Goal: Check status: Check status

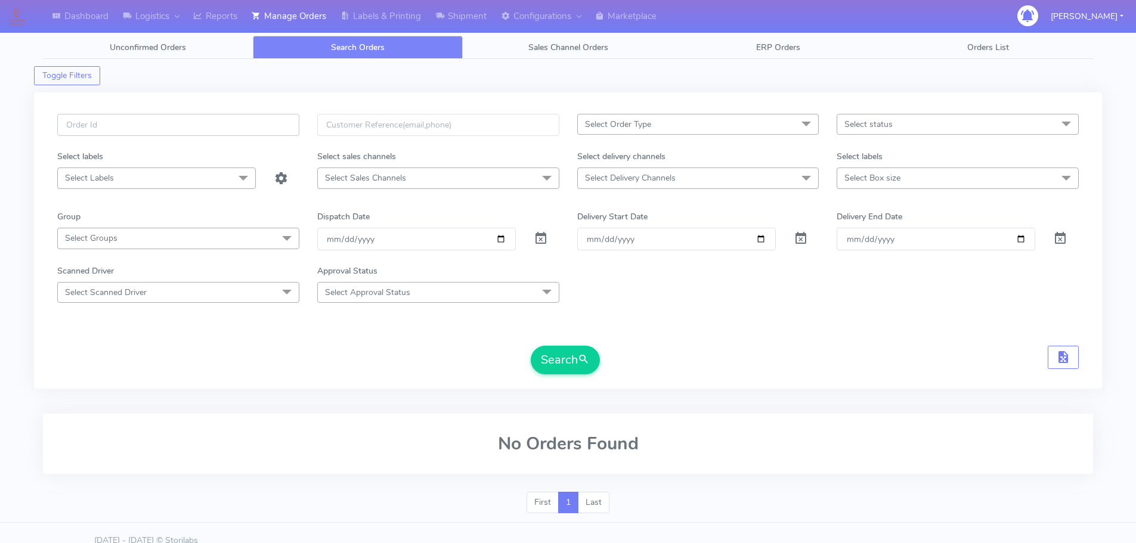
click at [276, 116] on input "text" at bounding box center [178, 125] width 242 height 22
paste input "1625924"
type input "1625924"
click at [537, 239] on span at bounding box center [541, 241] width 14 height 11
click at [561, 358] on button "Search" at bounding box center [565, 360] width 69 height 29
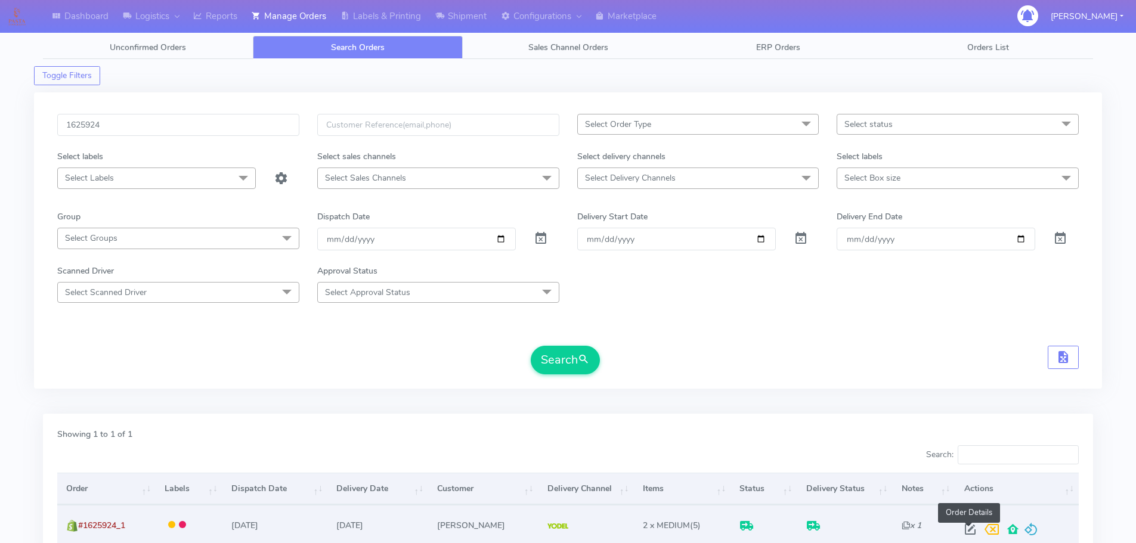
click at [975, 533] on span at bounding box center [970, 532] width 21 height 11
select select "5"
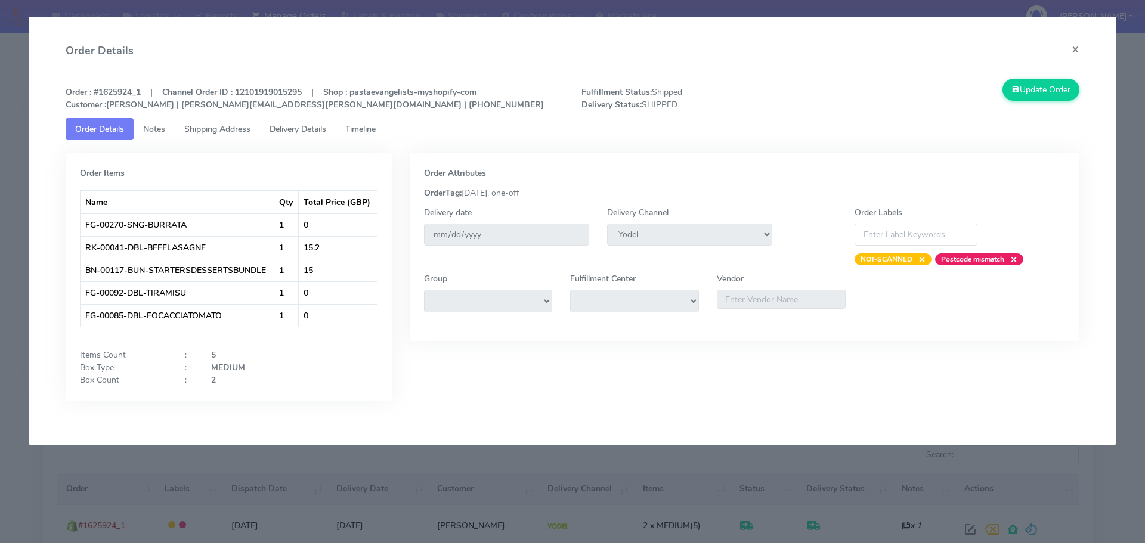
click at [234, 135] on link "Shipping Address" at bounding box center [217, 129] width 85 height 22
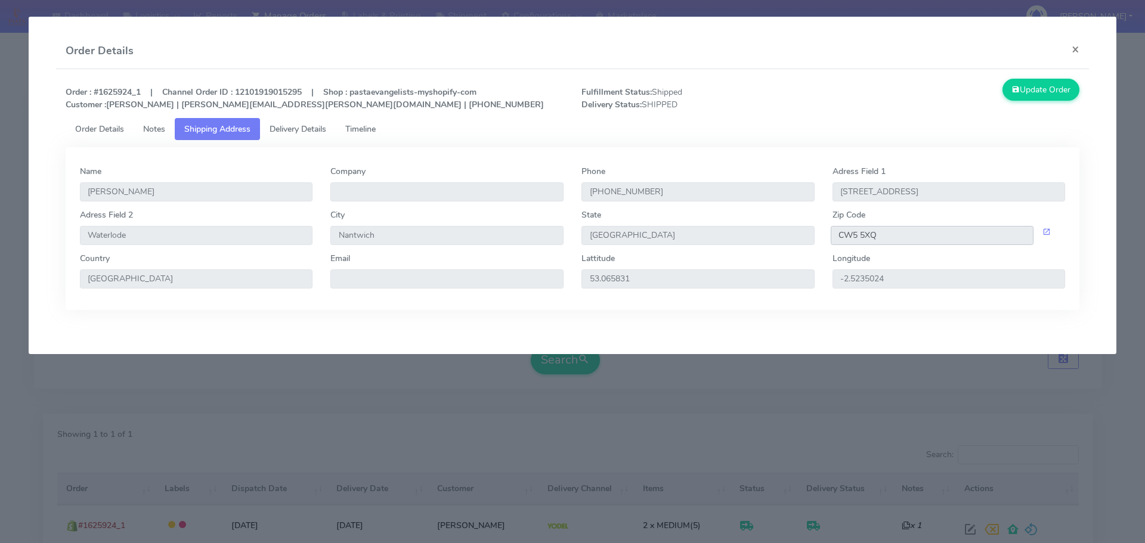
drag, startPoint x: 919, startPoint y: 244, endPoint x: 793, endPoint y: 245, distance: 125.9
click at [793, 245] on div "Adress Field 2 Waterlode City Nantwich State England Zip Code CW5 5XQ" at bounding box center [573, 231] width 1004 height 44
click at [300, 127] on span "Delivery Details" at bounding box center [298, 128] width 57 height 11
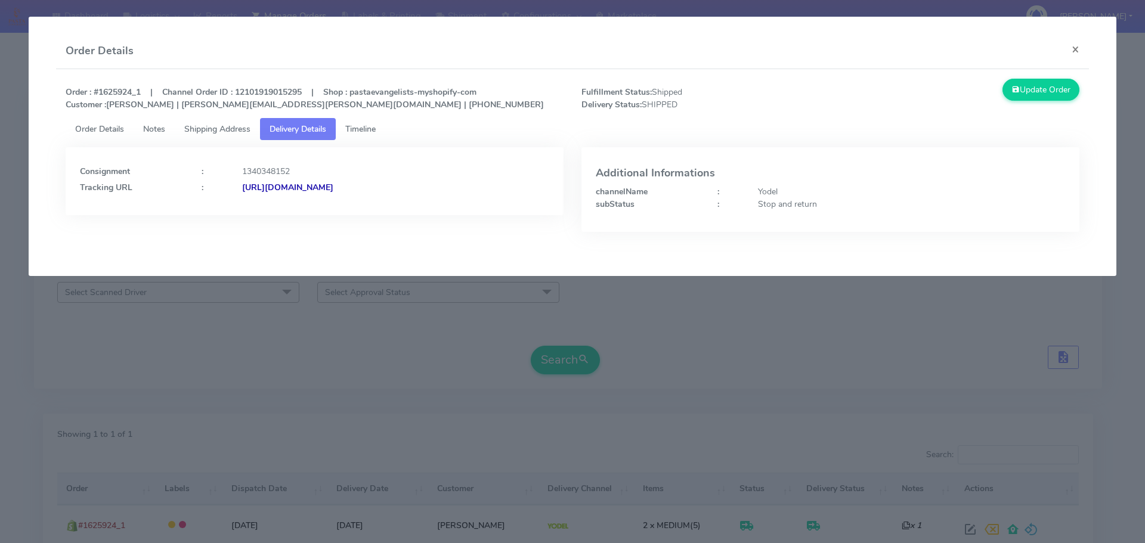
click at [333, 187] on strong "https://www.yodel.co.uk/tracking/JJD0002249960902428" at bounding box center [287, 187] width 91 height 11
drag, startPoint x: 133, startPoint y: 91, endPoint x: 100, endPoint y: 89, distance: 32.9
click at [100, 89] on strong "Order : #1625924_1 | Channel Order ID : 12101919015295 | Shop : pastaevangelist…" at bounding box center [305, 98] width 478 height 24
copy strong "1625924"
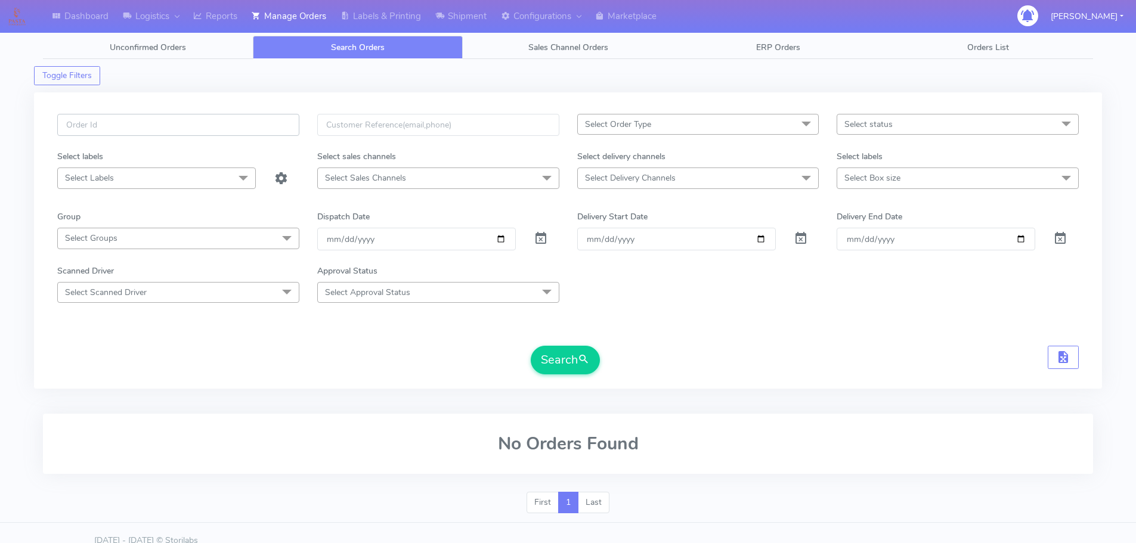
drag, startPoint x: 0, startPoint y: 0, endPoint x: 279, endPoint y: 119, distance: 302.8
click at [279, 118] on input "text" at bounding box center [178, 125] width 242 height 22
paste input "1627079"
type input "1627079"
click at [546, 240] on span at bounding box center [541, 241] width 14 height 11
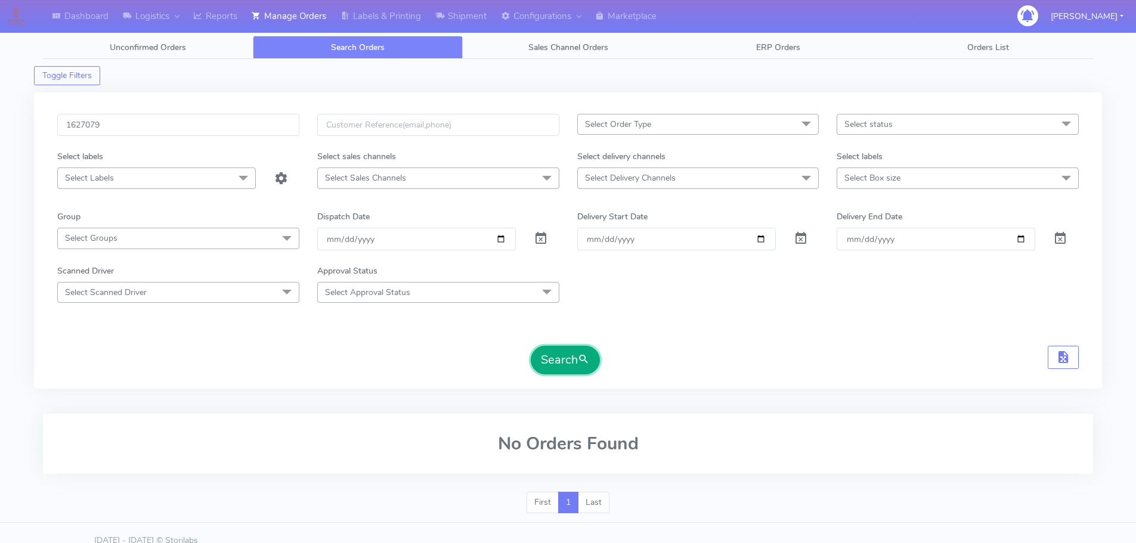
click at [581, 356] on span "submit" at bounding box center [584, 360] width 12 height 16
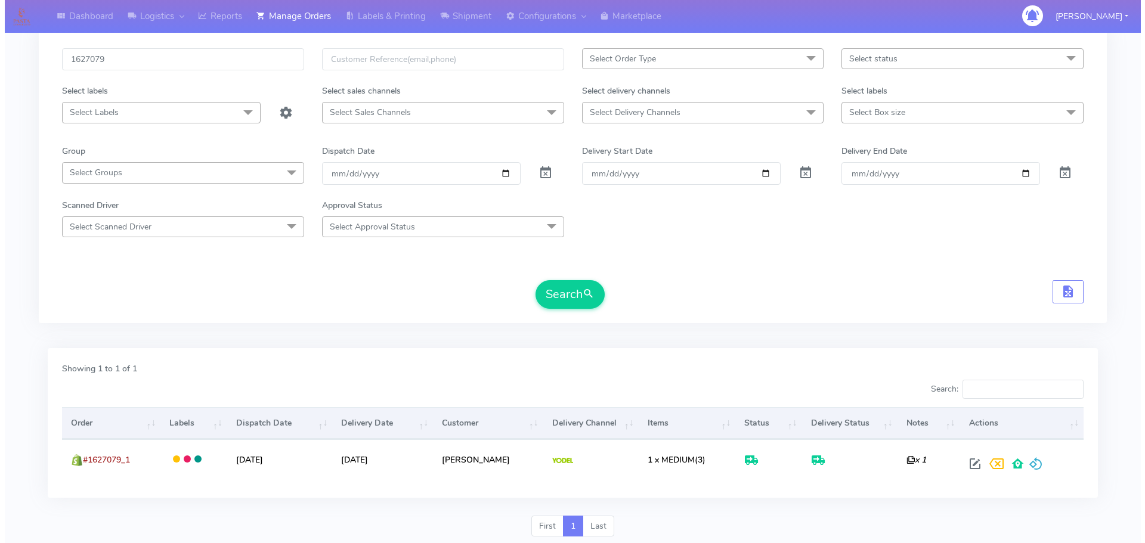
scroll to position [78, 0]
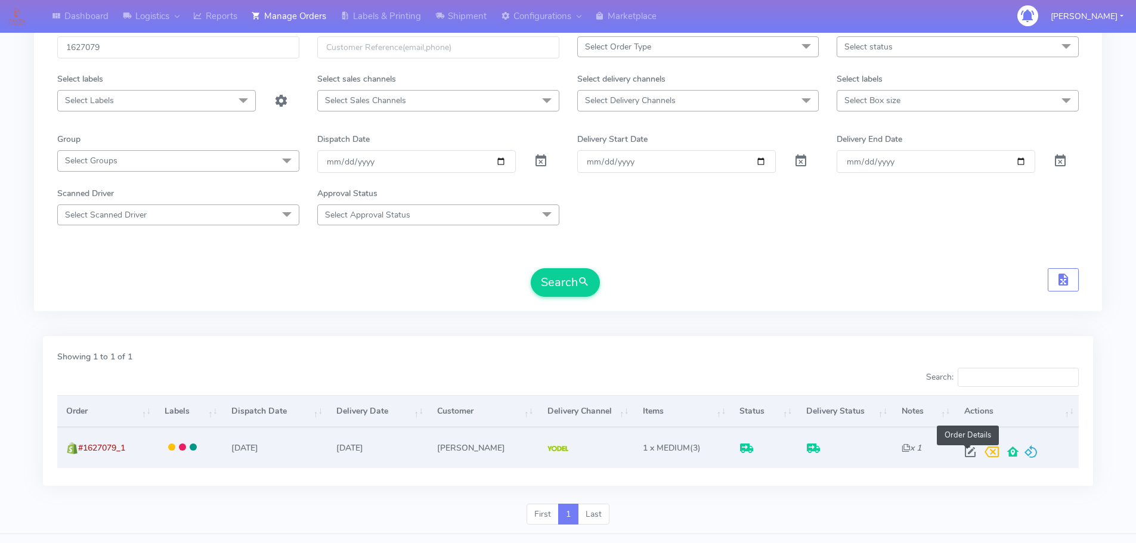
click at [971, 450] on span at bounding box center [970, 454] width 21 height 11
select select "5"
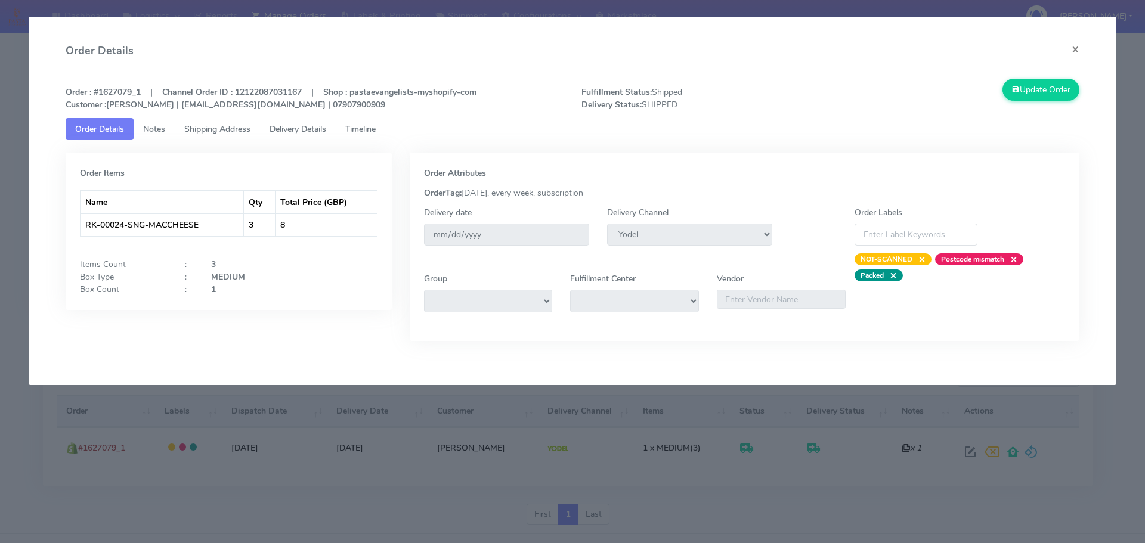
click at [309, 133] on span "Delivery Details" at bounding box center [298, 128] width 57 height 11
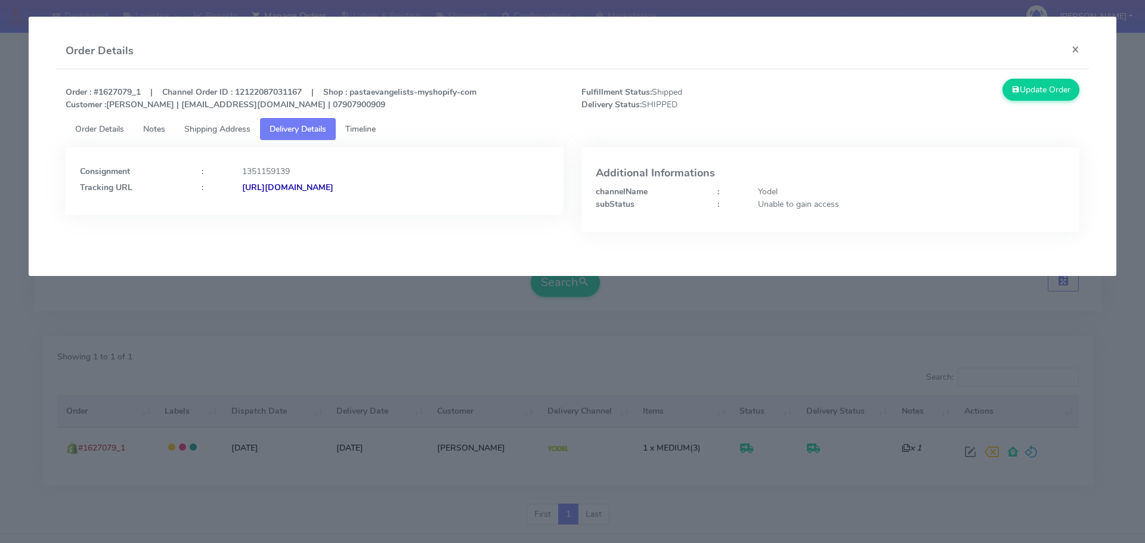
click at [229, 120] on link "Shipping Address" at bounding box center [217, 129] width 85 height 22
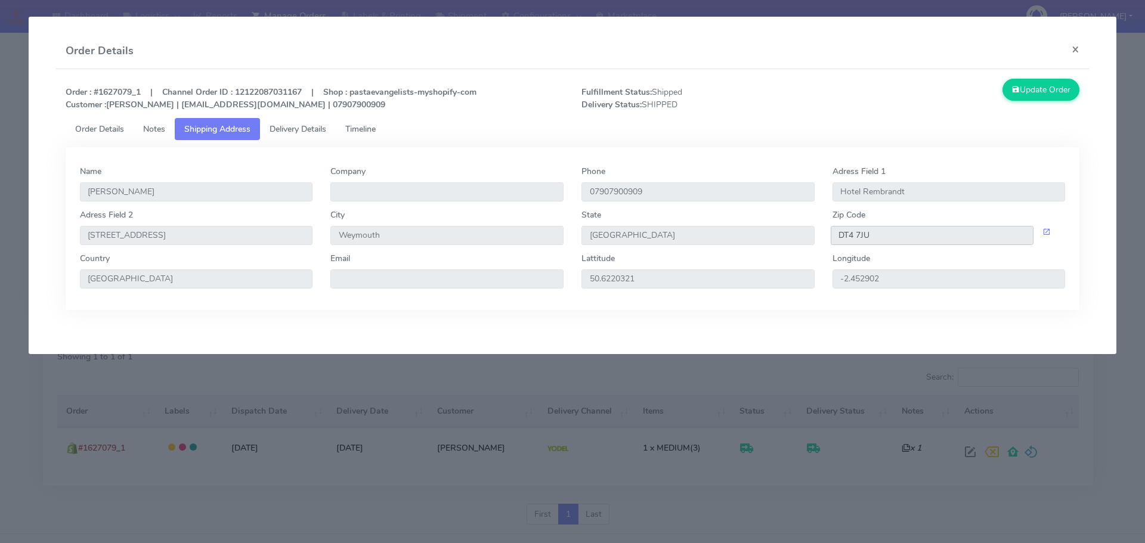
drag, startPoint x: 897, startPoint y: 233, endPoint x: 807, endPoint y: 237, distance: 90.2
click at [807, 237] on div "[GEOGRAPHIC_DATA] [STREET_ADDRESS]" at bounding box center [573, 231] width 1004 height 44
click at [295, 124] on span "Delivery Details" at bounding box center [298, 128] width 57 height 11
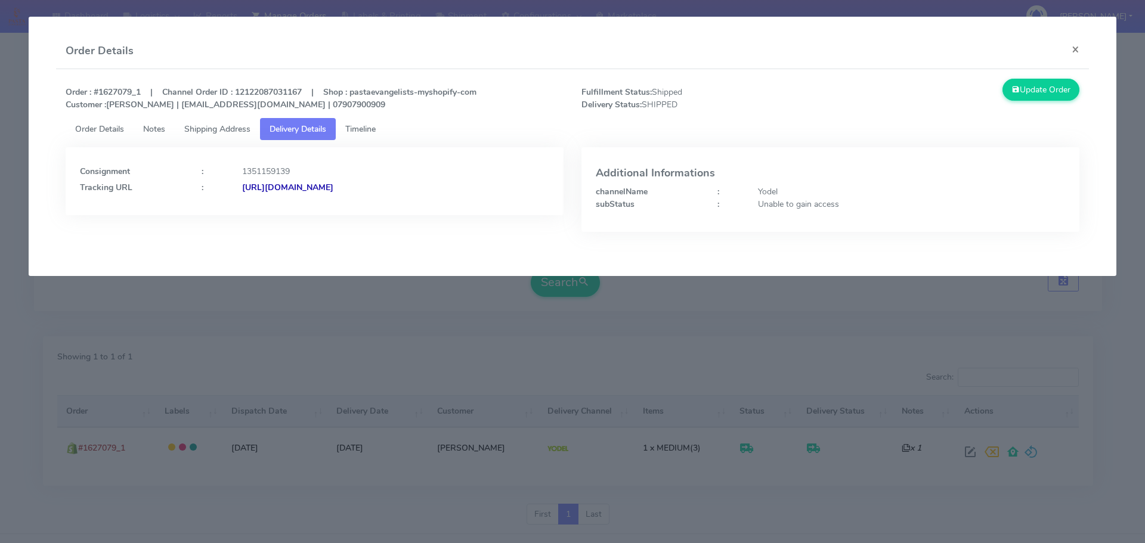
click at [333, 183] on strong "[URL][DOMAIN_NAME]" at bounding box center [287, 187] width 91 height 11
click at [243, 119] on link "Shipping Address" at bounding box center [217, 129] width 85 height 22
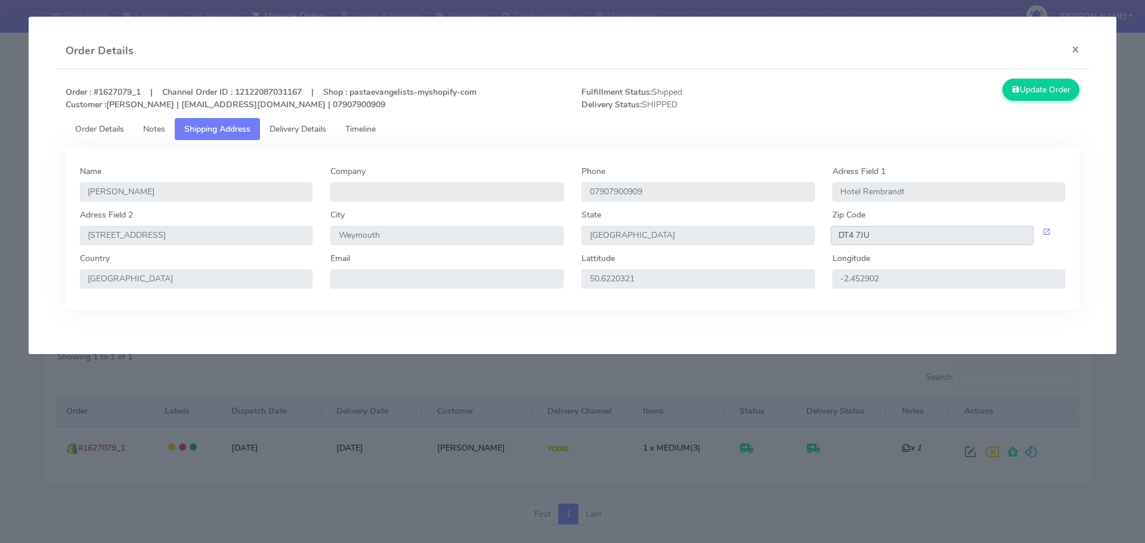
drag, startPoint x: 911, startPoint y: 235, endPoint x: 799, endPoint y: 236, distance: 112.1
click at [799, 236] on div "[GEOGRAPHIC_DATA] [STREET_ADDRESS]" at bounding box center [573, 231] width 1004 height 44
click at [320, 133] on link "Delivery Details" at bounding box center [298, 129] width 76 height 22
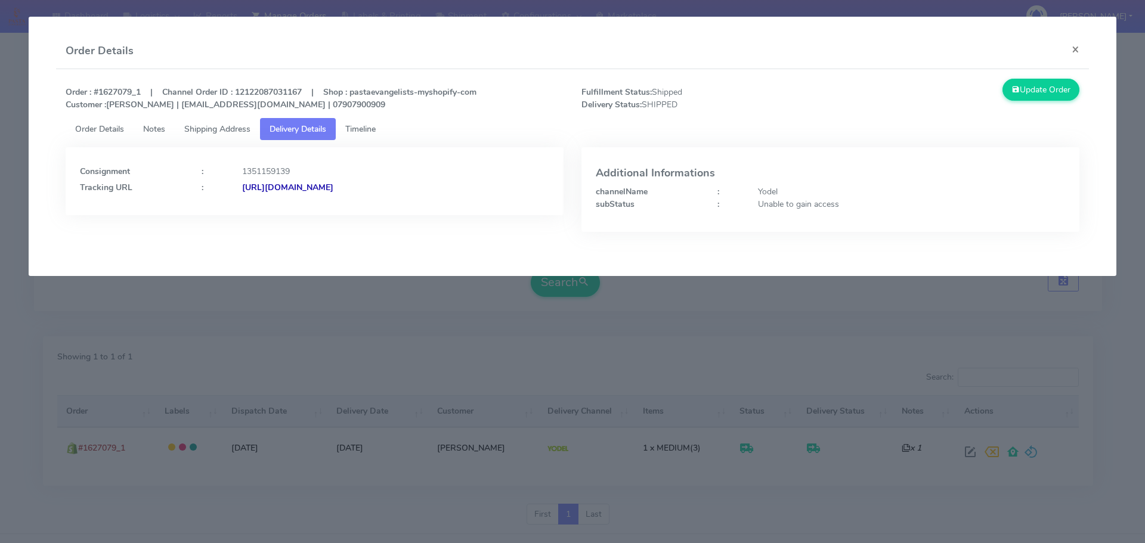
click at [333, 191] on strong "[URL][DOMAIN_NAME]" at bounding box center [287, 187] width 91 height 11
drag, startPoint x: 132, startPoint y: 92, endPoint x: 100, endPoint y: 91, distance: 32.2
click at [100, 91] on strong "Order : #1627079_1 | Channel Order ID : 12122087031167 | Shop : pastaevangelist…" at bounding box center [271, 98] width 411 height 24
copy strong "1627079"
